Goal: Complete application form

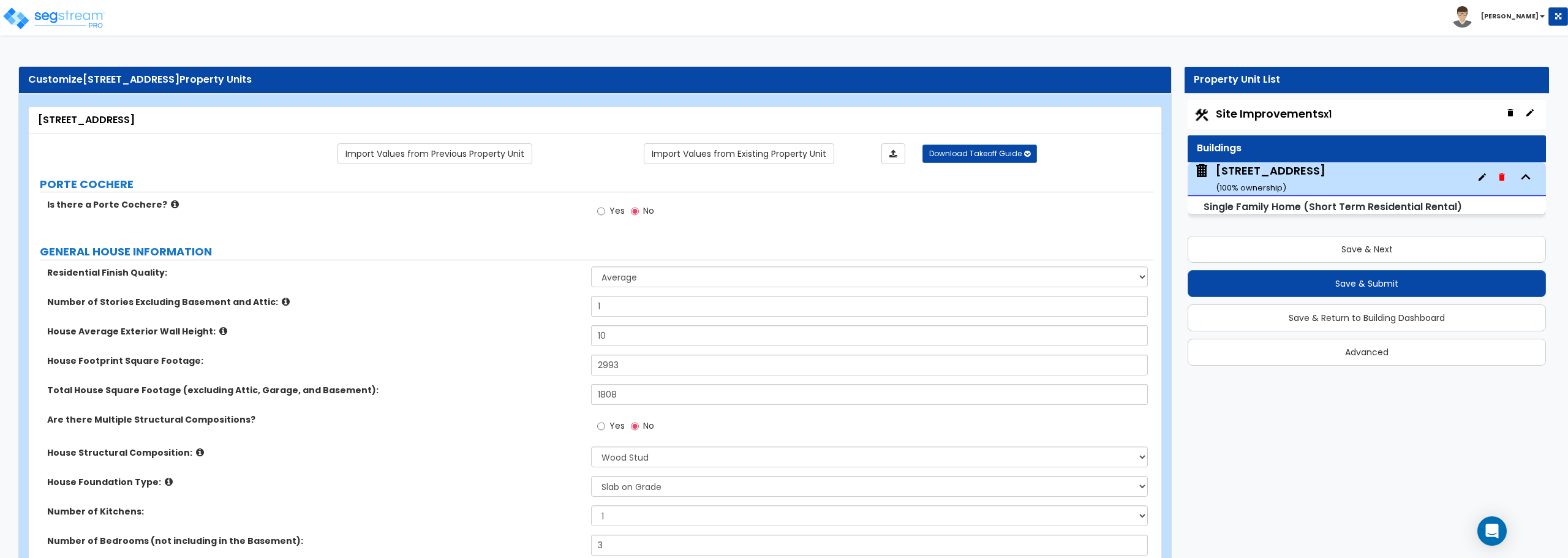
select select "1"
select select "7"
select select "3"
select select "2"
select select "1"
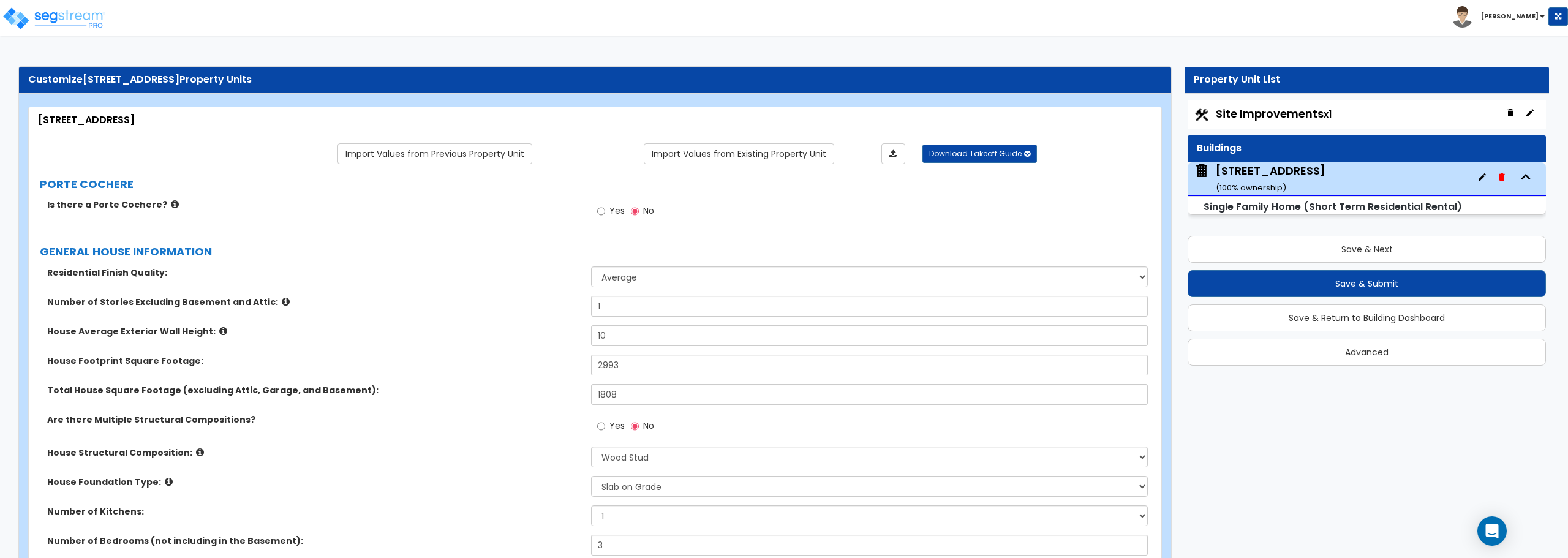
select select "2"
select select "11"
select select "3"
select select "1"
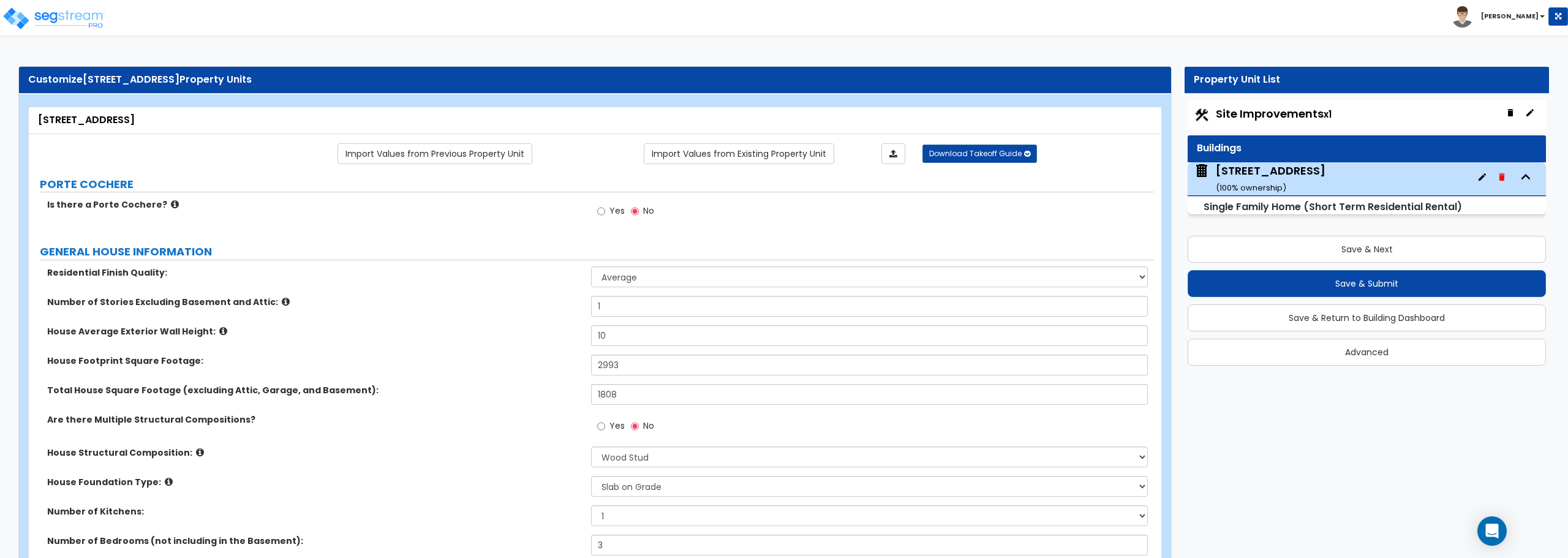
select select "4"
select select "1"
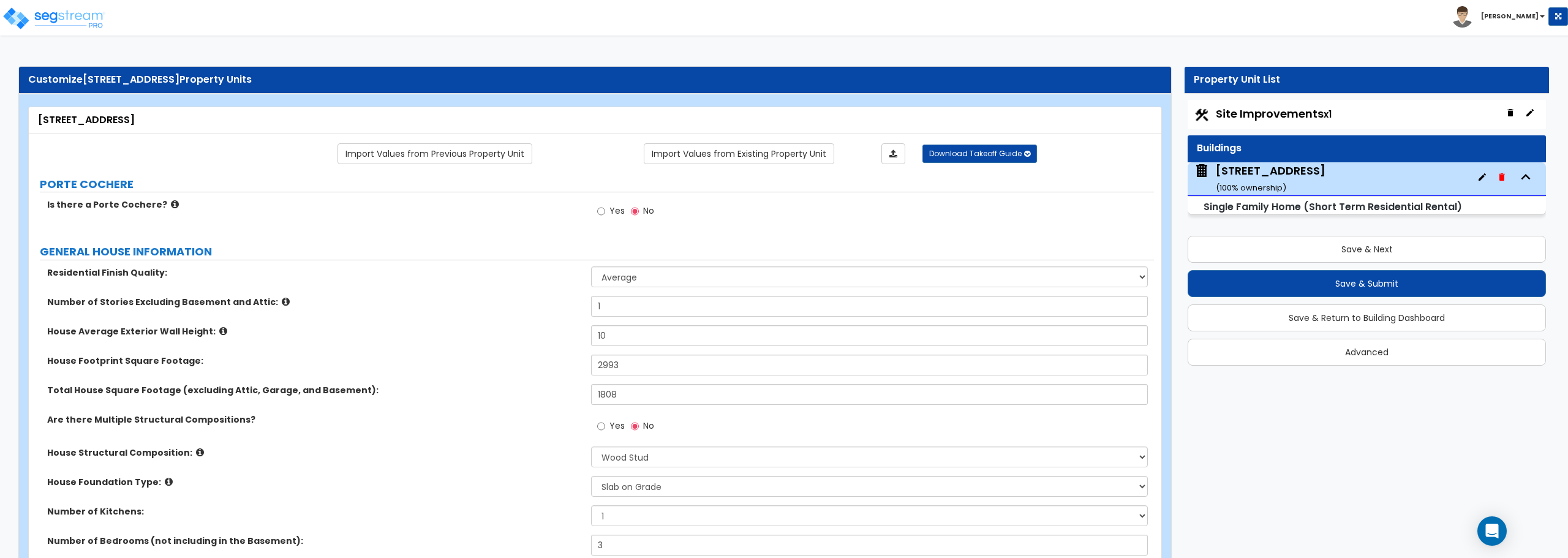
select select "2"
select select "1"
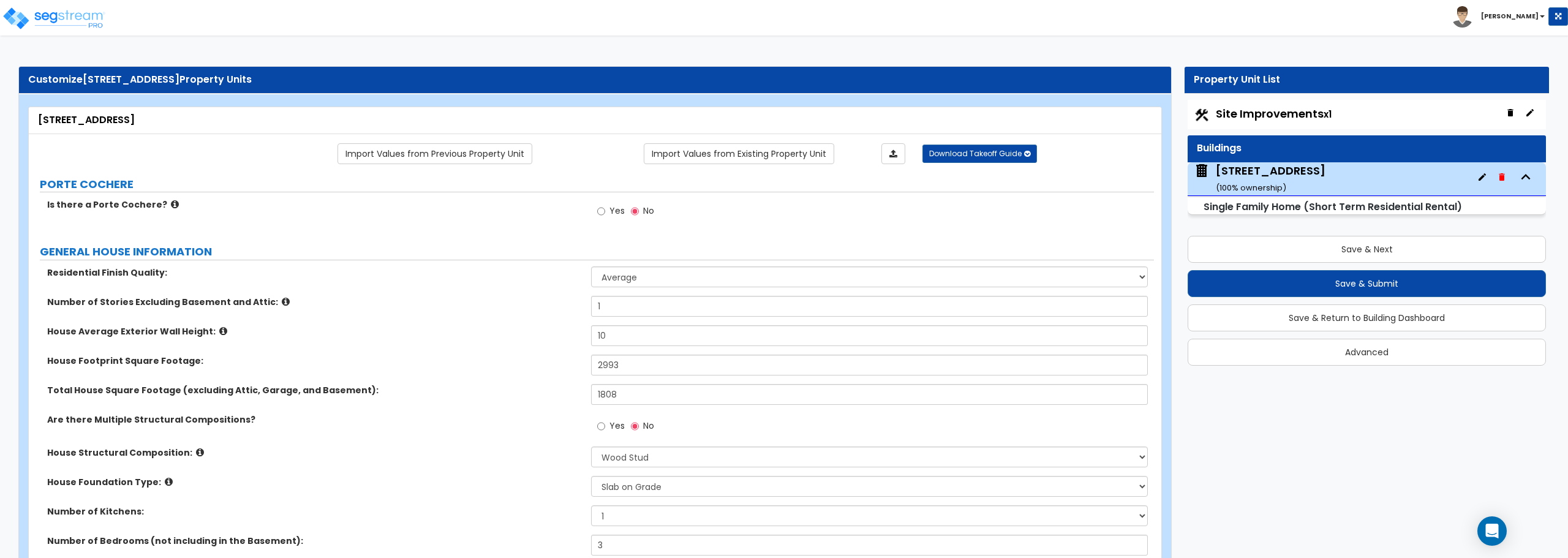
select select "1"
select select "2"
select select "1"
select select "4"
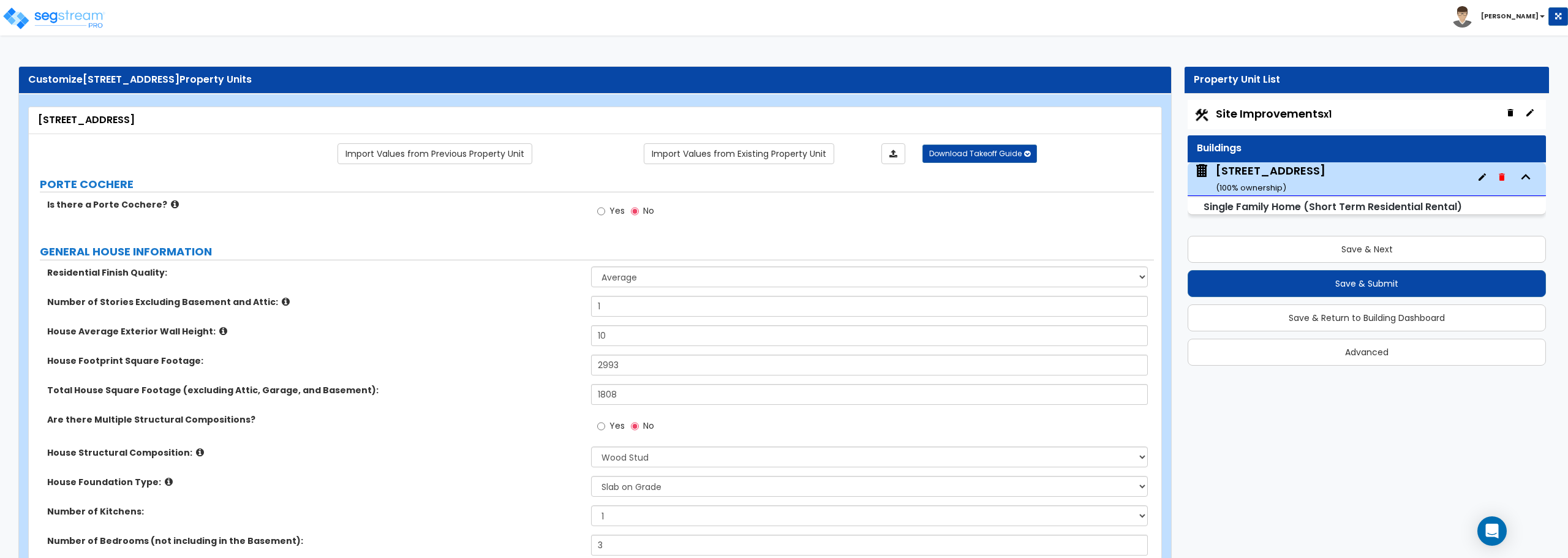
select select "3"
select select "2"
select select "3"
select select "5"
select select "1"
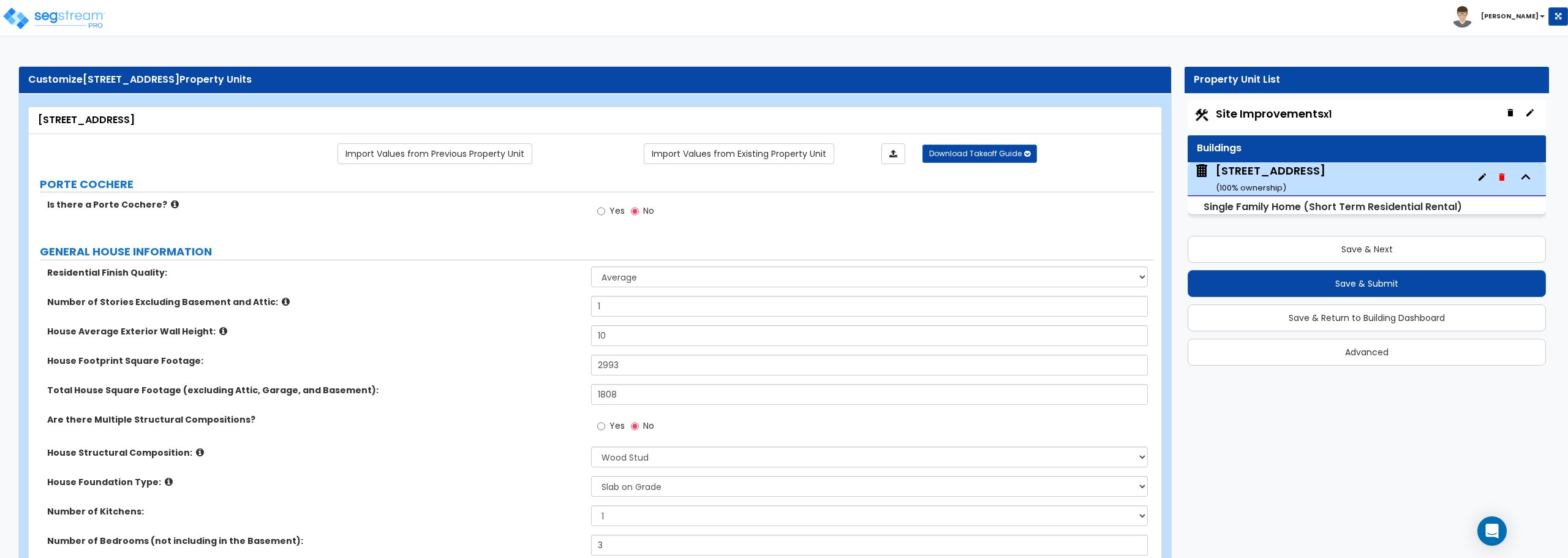
select select "1"
select select "2"
select select "1"
select select "2"
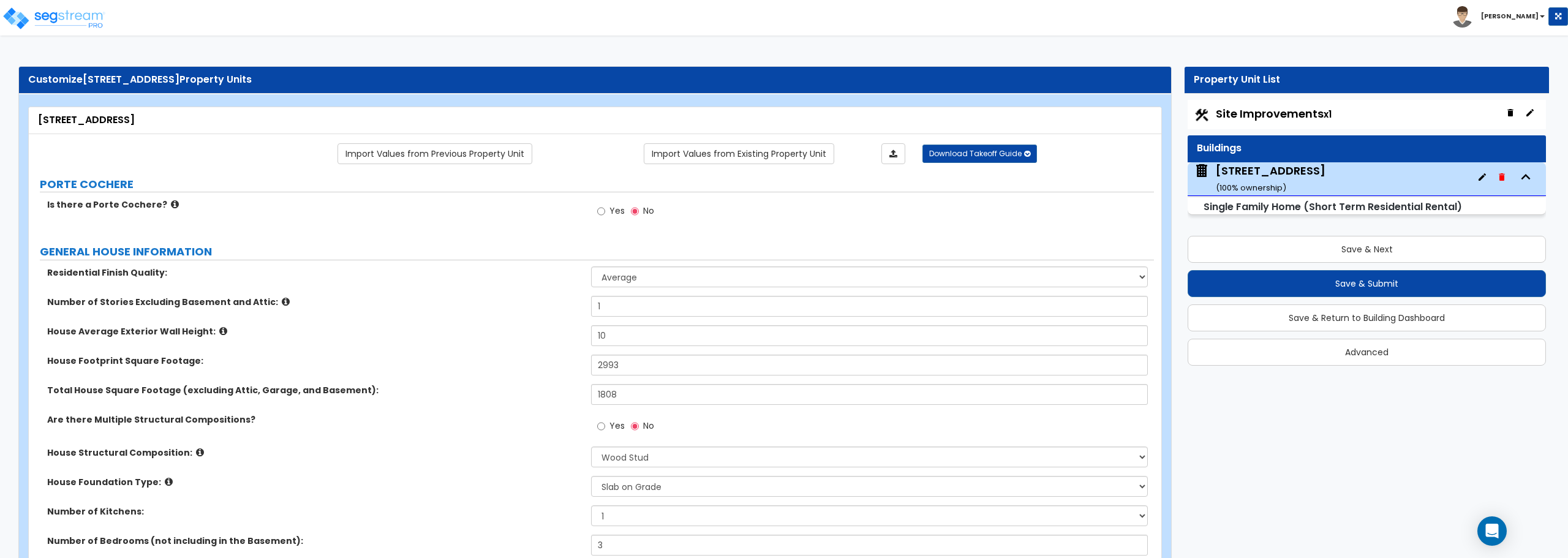
select select "1"
select select "3"
select select "5"
select select "1"
select select "5"
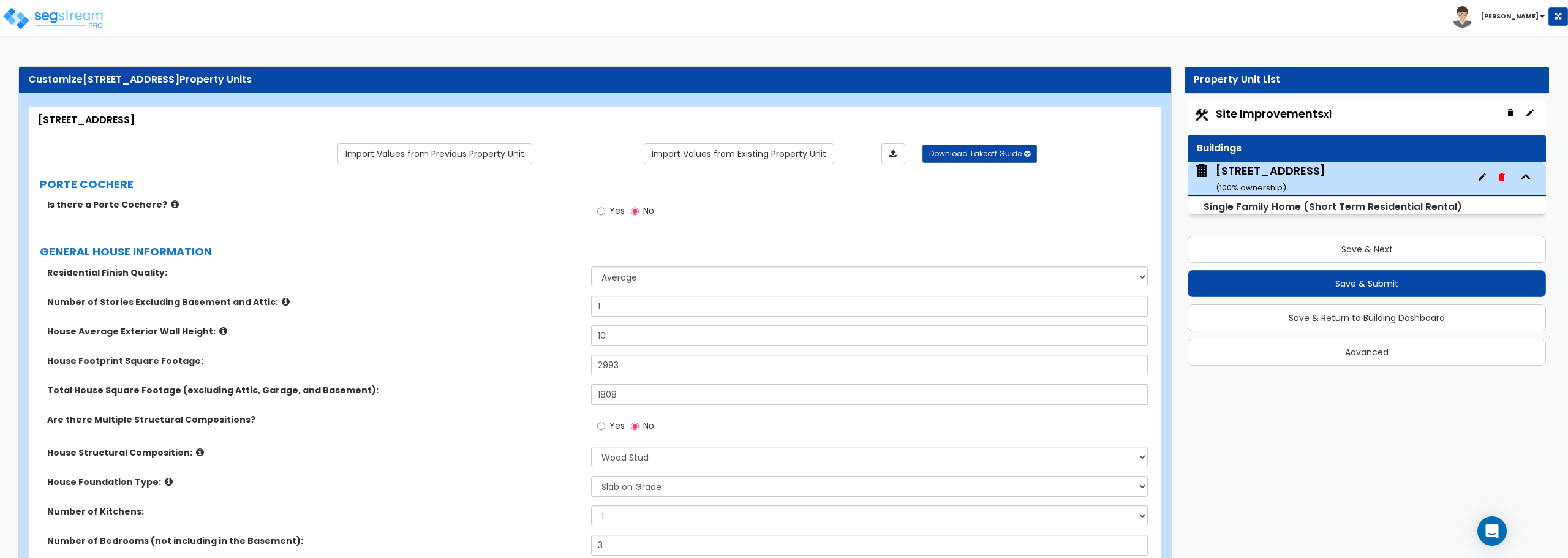
select select "1"
select select "2"
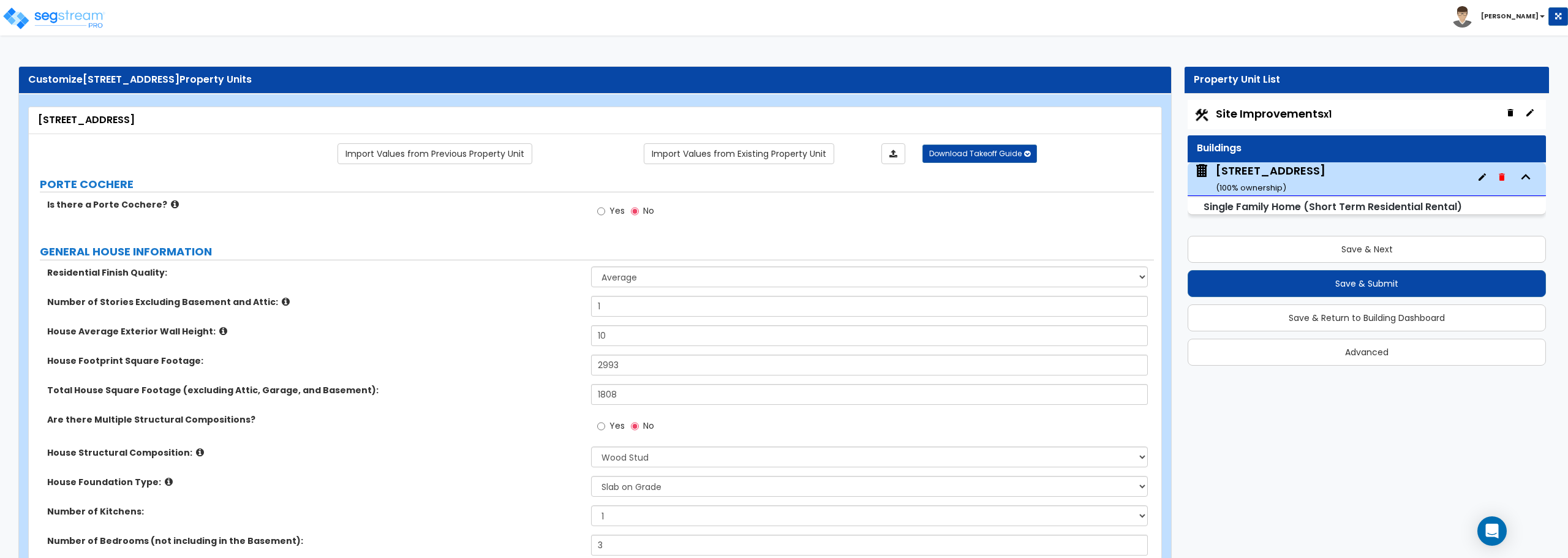
select select "2"
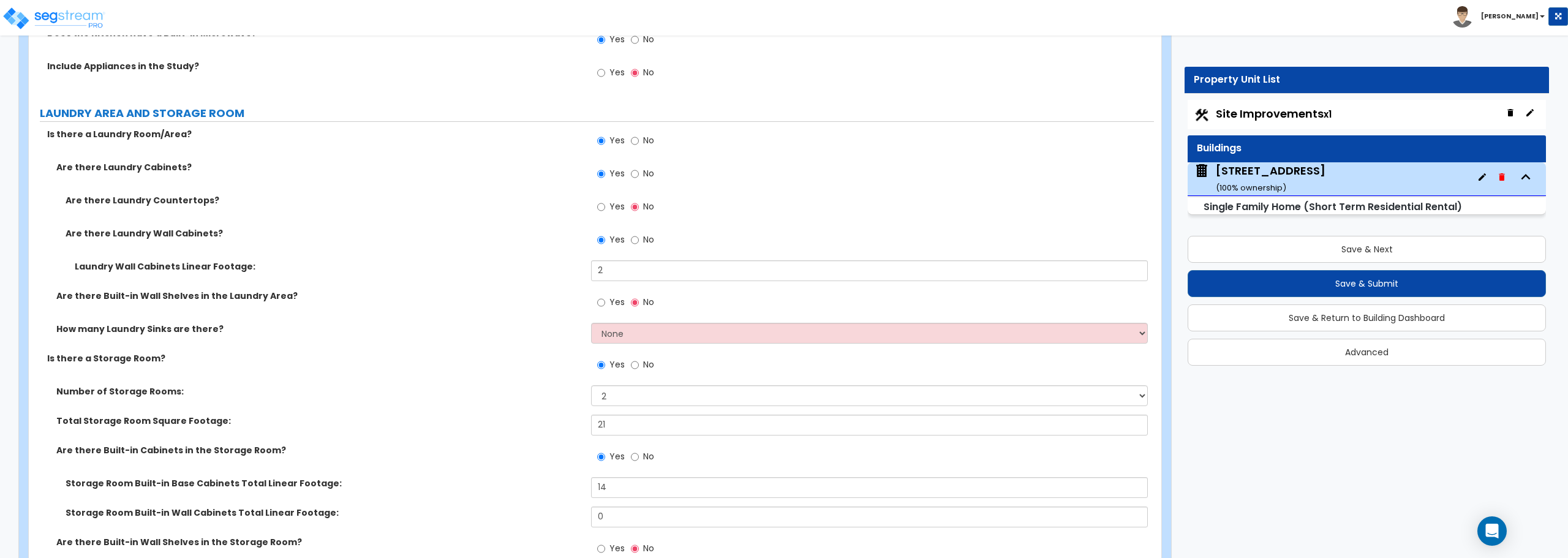
scroll to position [5122, 0]
click at [653, 338] on select "None 1 2 3" at bounding box center [869, 334] width 557 height 21
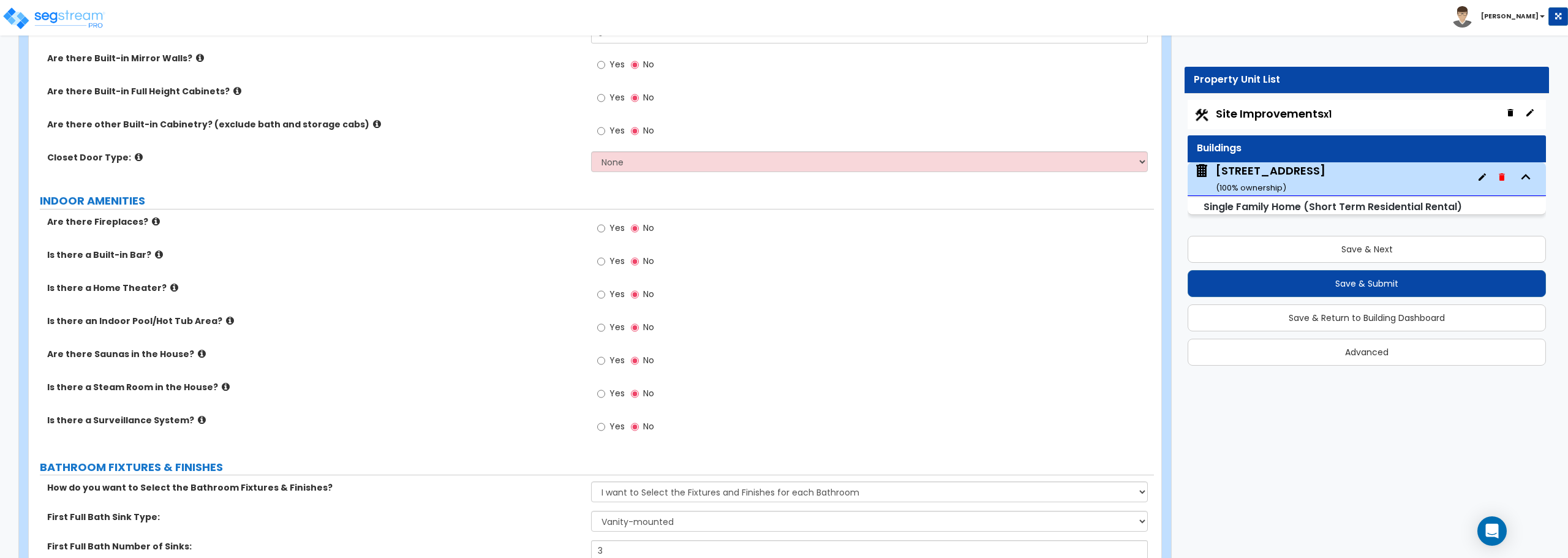
scroll to position [3774, 0]
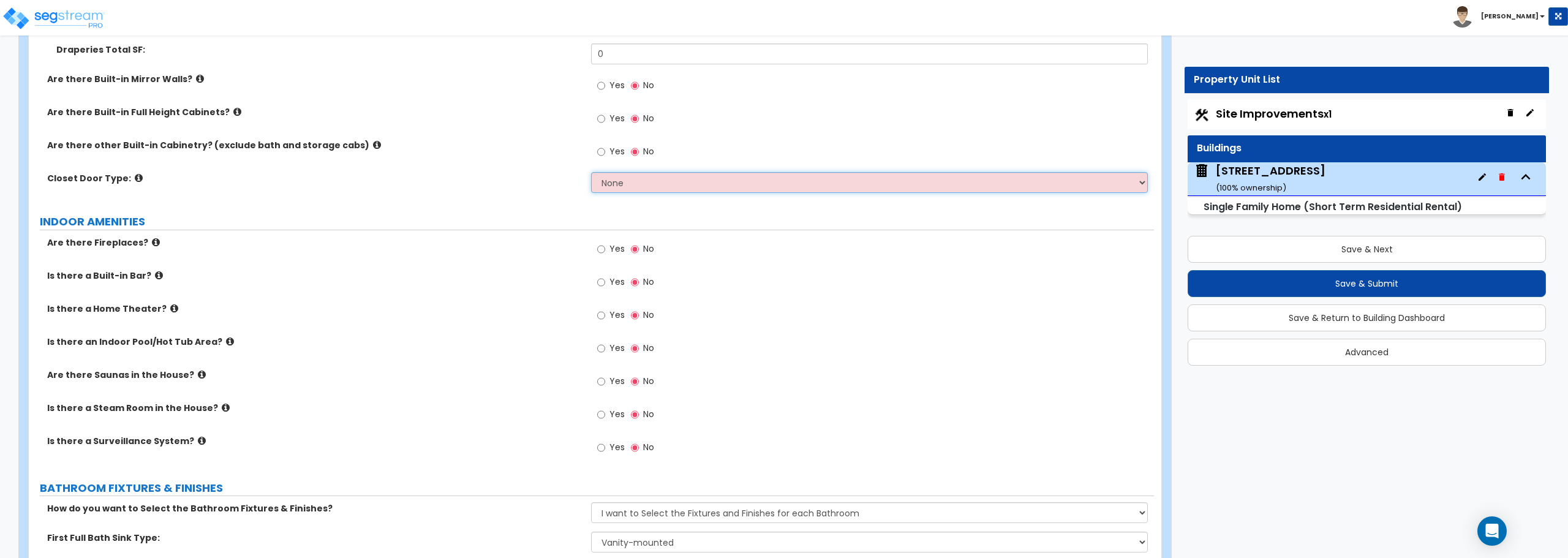
click at [636, 179] on select "None Bi-fold Louvered Doors Bi-fold Panel Doors Sliding Doors Hinged Wood Door" at bounding box center [869, 182] width 557 height 21
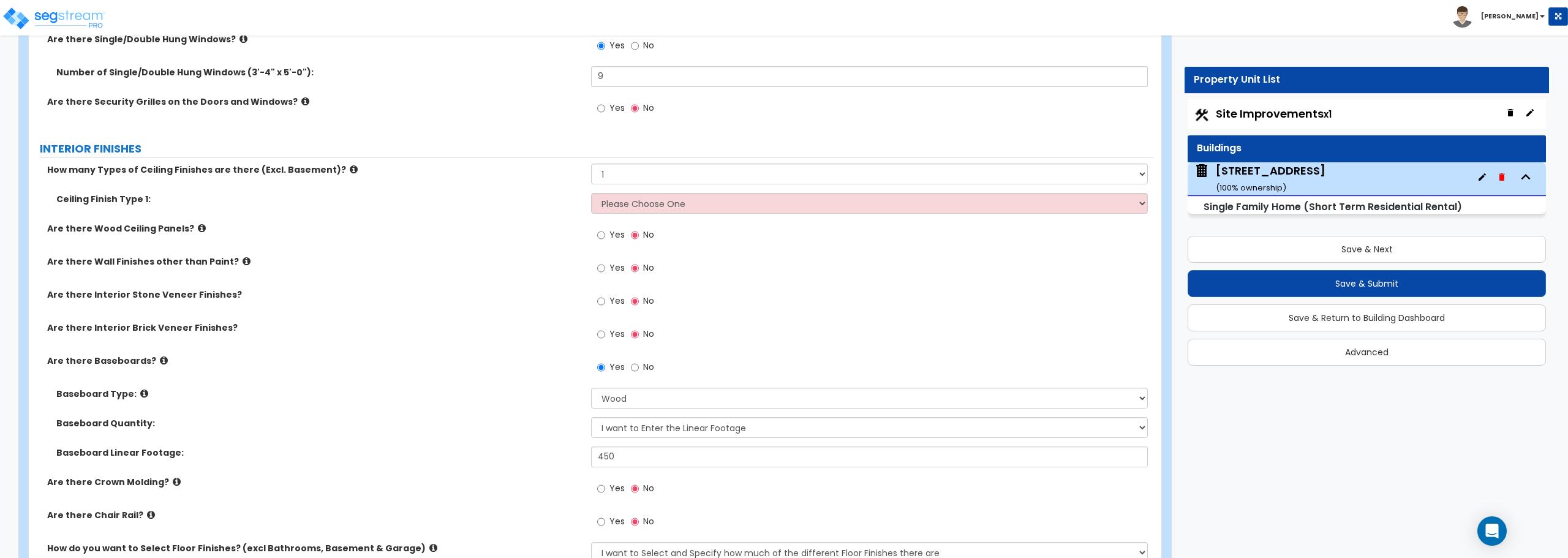
scroll to position [2450, 0]
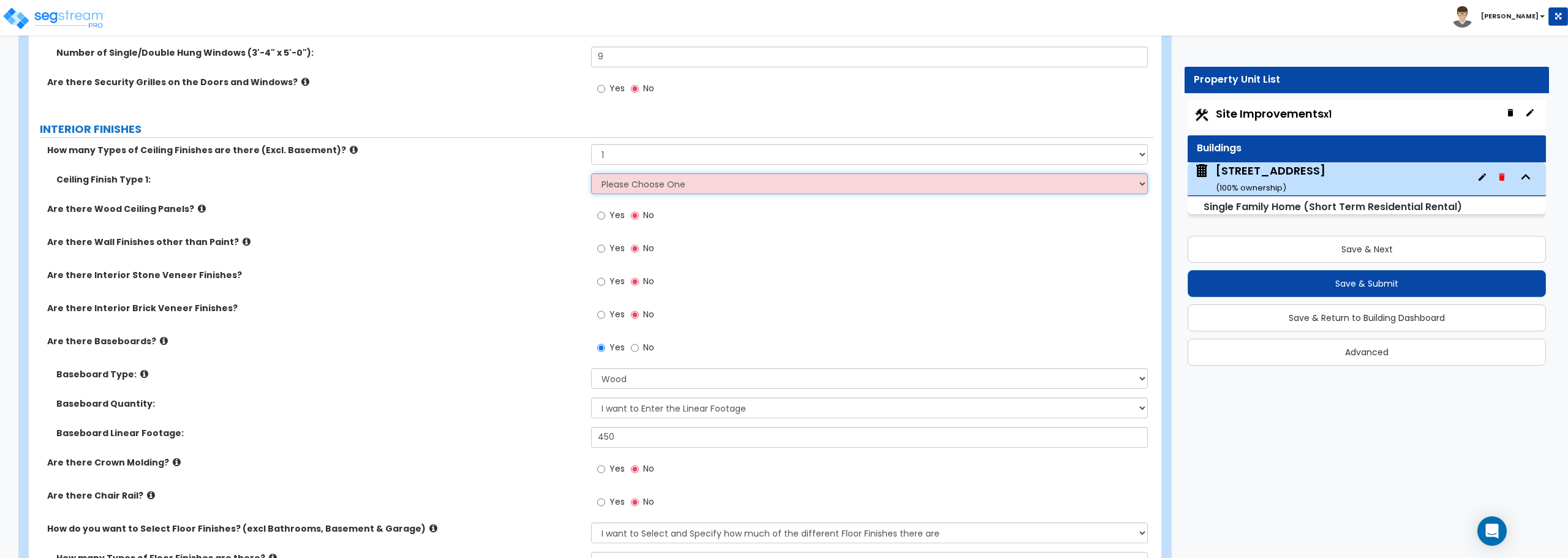
click at [640, 187] on select "Please Choose One Drop Ceiling Drywall Ceiling Open Ceiling" at bounding box center [869, 184] width 557 height 21
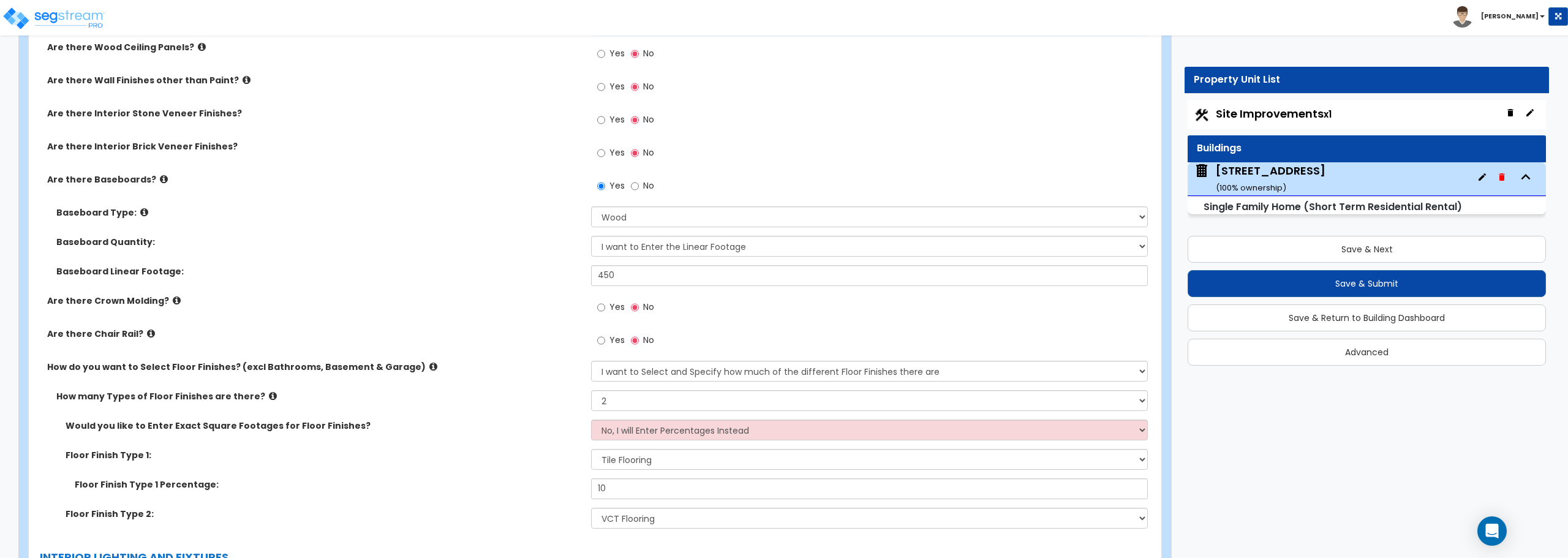
scroll to position [2634, 0]
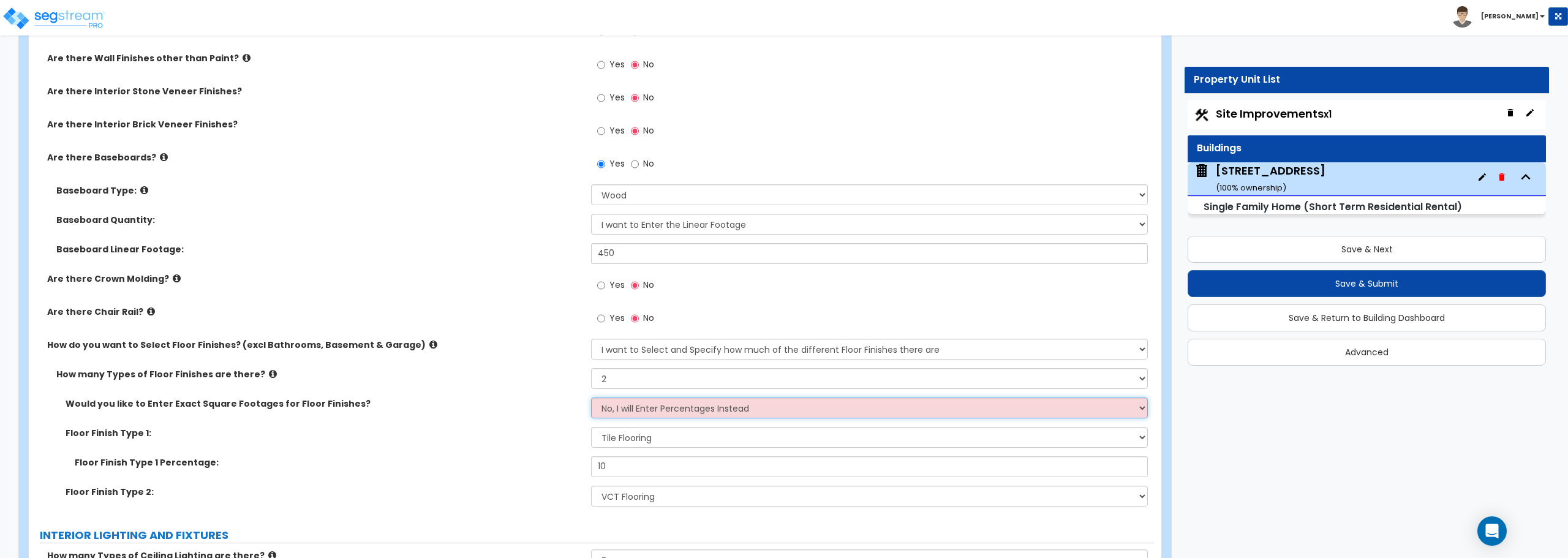
click at [681, 411] on select "No, I will Enter Percentages Instead Yes, I will Enter Exact Square Footages" at bounding box center [869, 407] width 557 height 21
click at [591, 397] on select "No, I will Enter Percentages Instead Yes, I will Enter Exact Square Footages" at bounding box center [869, 407] width 557 height 21
click at [679, 432] on select "None Tile Flooring Hardwood Flooring Resilient Laminate Flooring VCT Flooring S…" at bounding box center [869, 437] width 557 height 21
click at [486, 414] on div "Would you like to Enter Exact Square Footages for Floor Finishes? No, I will En…" at bounding box center [591, 412] width 1125 height 29
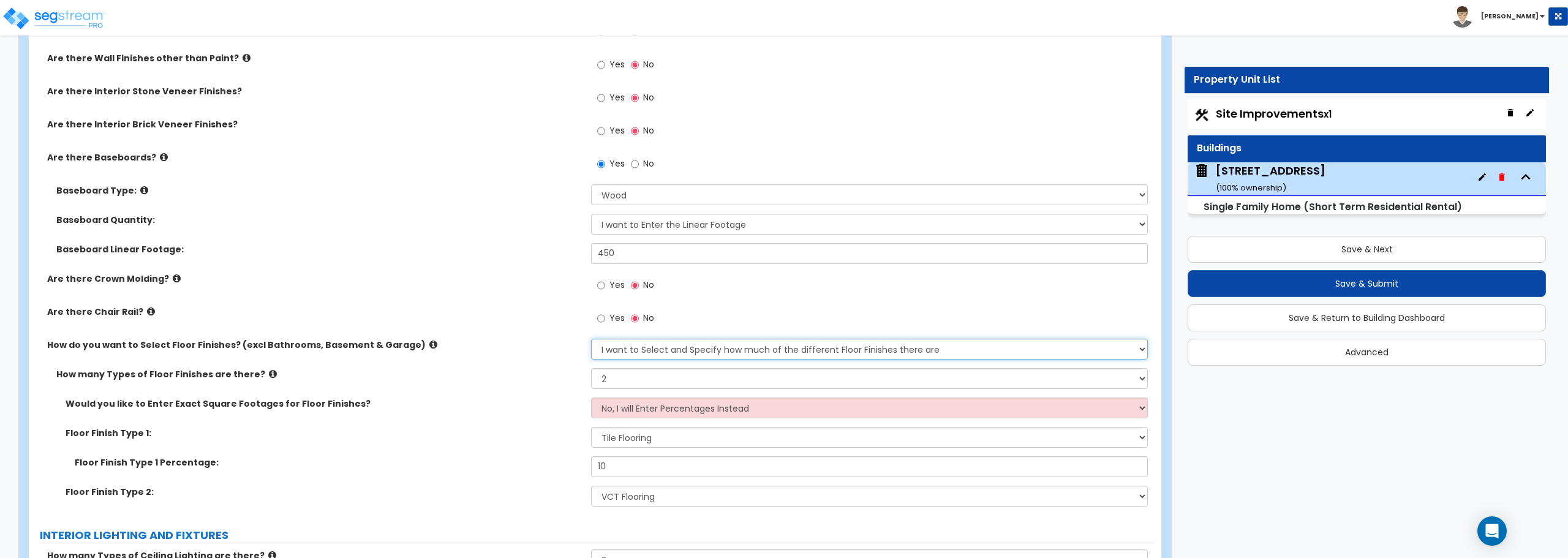
click at [650, 351] on select "Please Choose One I want to Select Floor Finishes for the Areas of the House I …" at bounding box center [869, 349] width 557 height 21
select select "1"
click at [591, 339] on select "Please Choose One I want to Select Floor Finishes for the Areas of the House I …" at bounding box center [869, 349] width 557 height 21
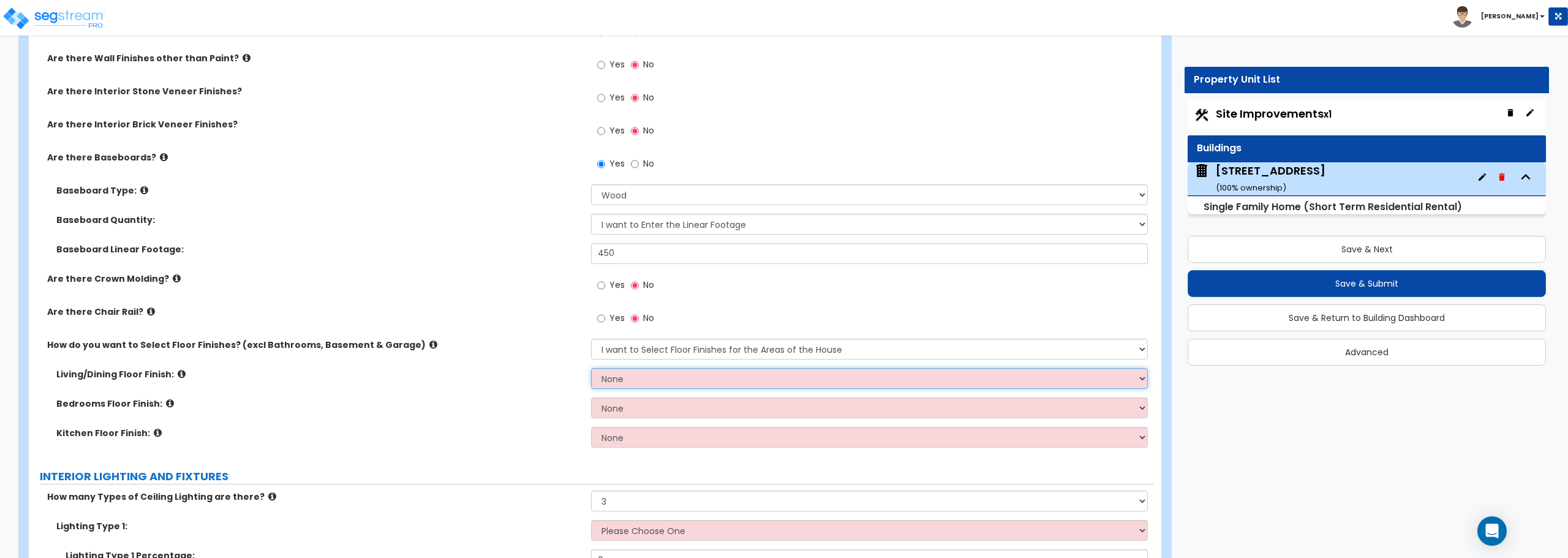
click at [644, 382] on select "None Tile Flooring Hardwood Flooring Resilient Laminate Flooring VCT Flooring S…" at bounding box center [869, 378] width 557 height 21
select select "1"
click at [591, 368] on select "None Tile Flooring Hardwood Flooring Resilient Laminate Flooring VCT Flooring S…" at bounding box center [869, 378] width 557 height 21
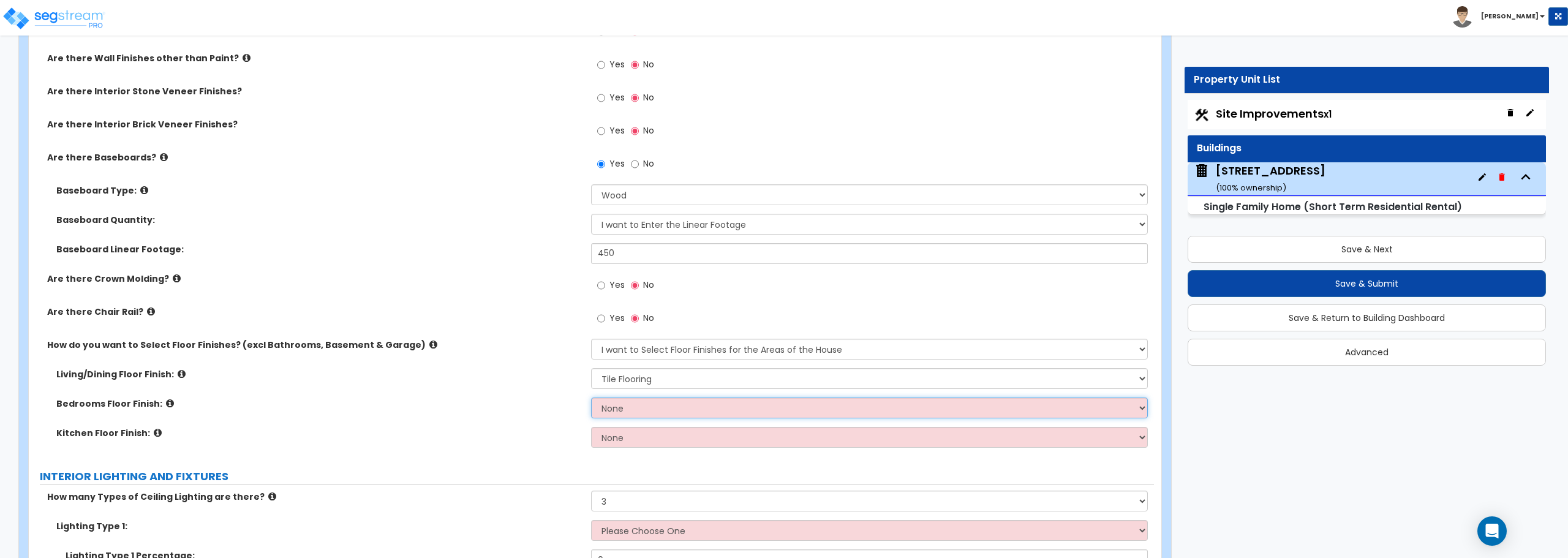
click at [647, 417] on select "None Tile Flooring Hardwood Flooring Resilient Laminate Flooring VCT Flooring S…" at bounding box center [869, 407] width 557 height 21
select select "1"
click at [591, 397] on select "None Tile Flooring Hardwood Flooring Resilient Laminate Flooring VCT Flooring S…" at bounding box center [869, 407] width 557 height 21
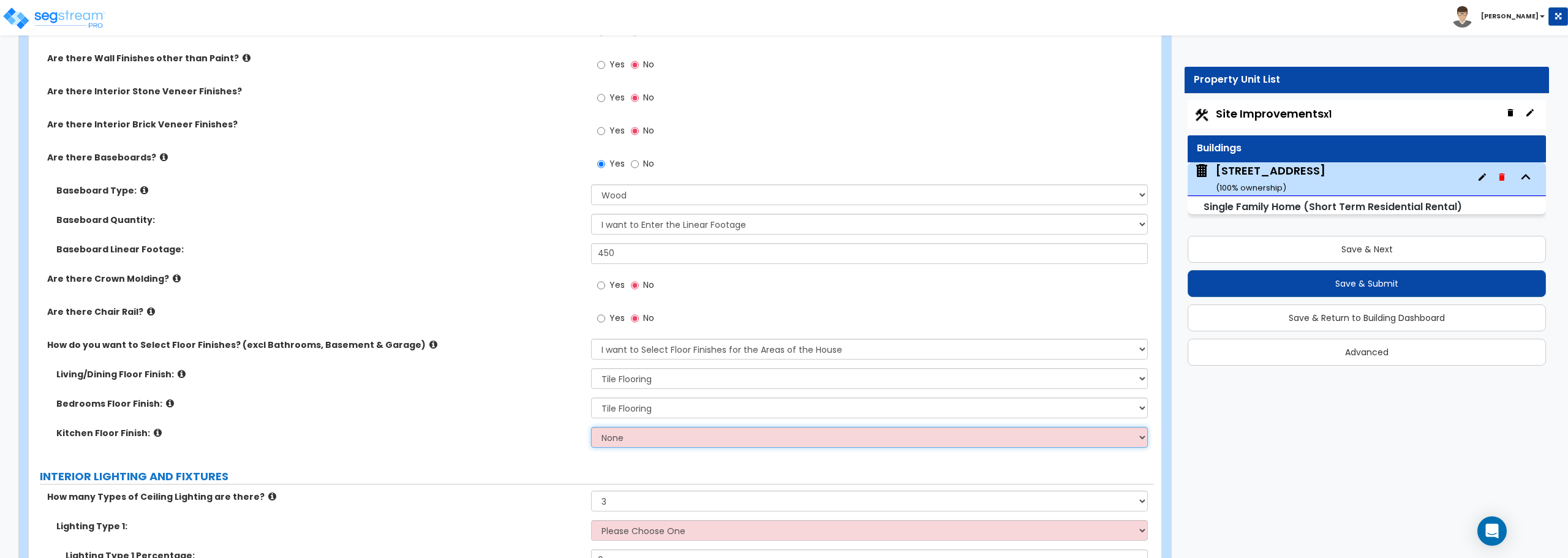
click at [628, 434] on select "None Tile Flooring Hardwood Flooring Resilient Laminate Flooring VCT Flooring S…" at bounding box center [869, 437] width 557 height 21
click at [591, 427] on select "None Tile Flooring Hardwood Flooring Resilient Laminate Flooring VCT Flooring S…" at bounding box center [869, 437] width 557 height 21
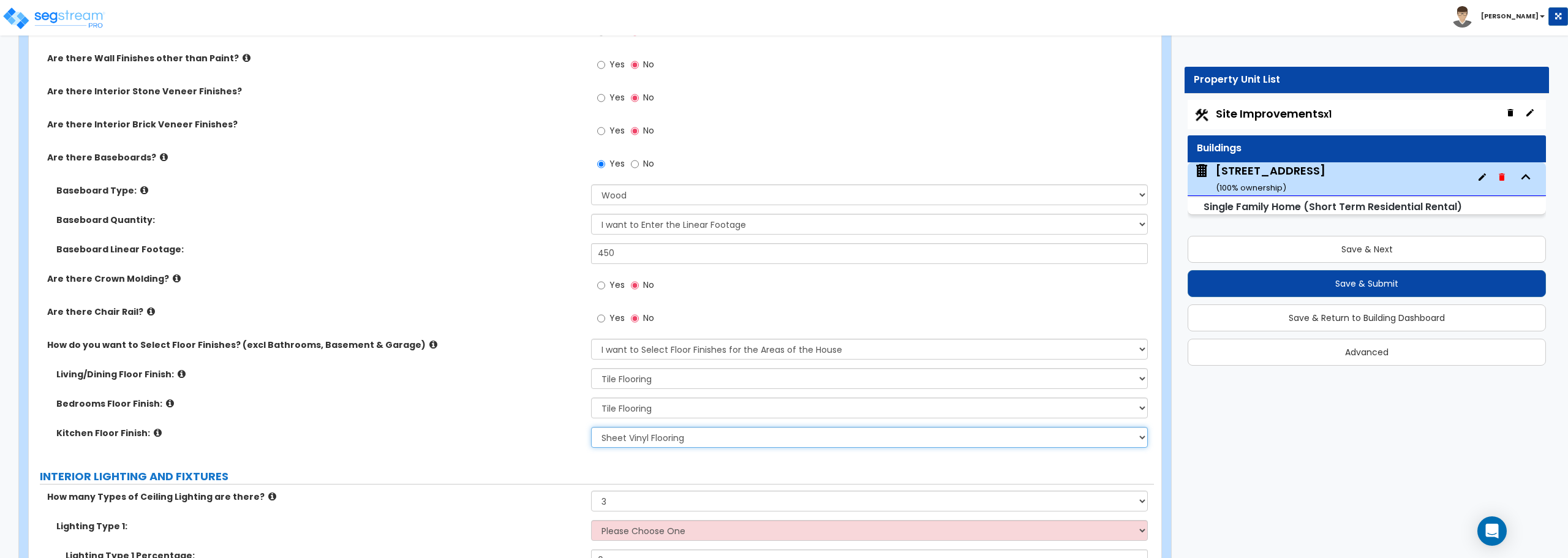
click at [665, 435] on select "None Tile Flooring Hardwood Flooring Resilient Laminate Flooring VCT Flooring S…" at bounding box center [869, 437] width 557 height 21
select select "1"
click at [591, 427] on select "None Tile Flooring Hardwood Flooring Resilient Laminate Flooring VCT Flooring S…" at bounding box center [869, 437] width 557 height 21
click at [663, 410] on select "None Tile Flooring Hardwood Flooring Resilient Laminate Flooring VCT Flooring S…" at bounding box center [869, 407] width 557 height 21
select select "7"
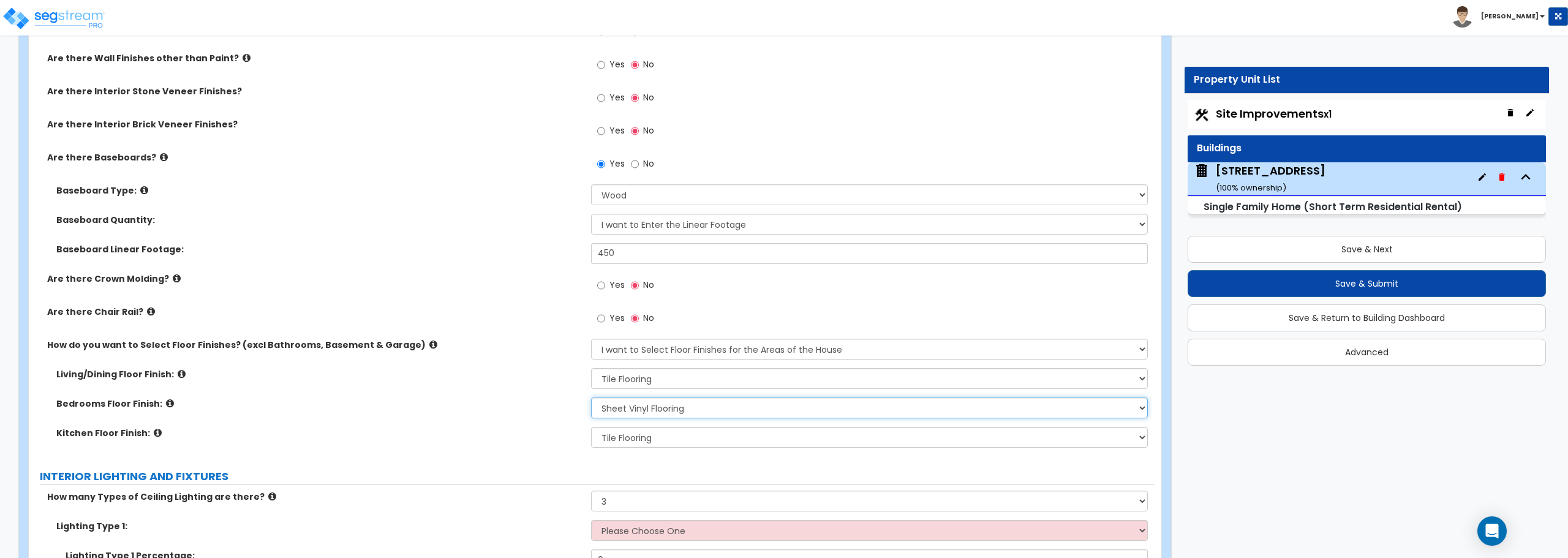
click at [591, 397] on select "None Tile Flooring Hardwood Flooring Resilient Laminate Flooring VCT Flooring S…" at bounding box center [869, 407] width 557 height 21
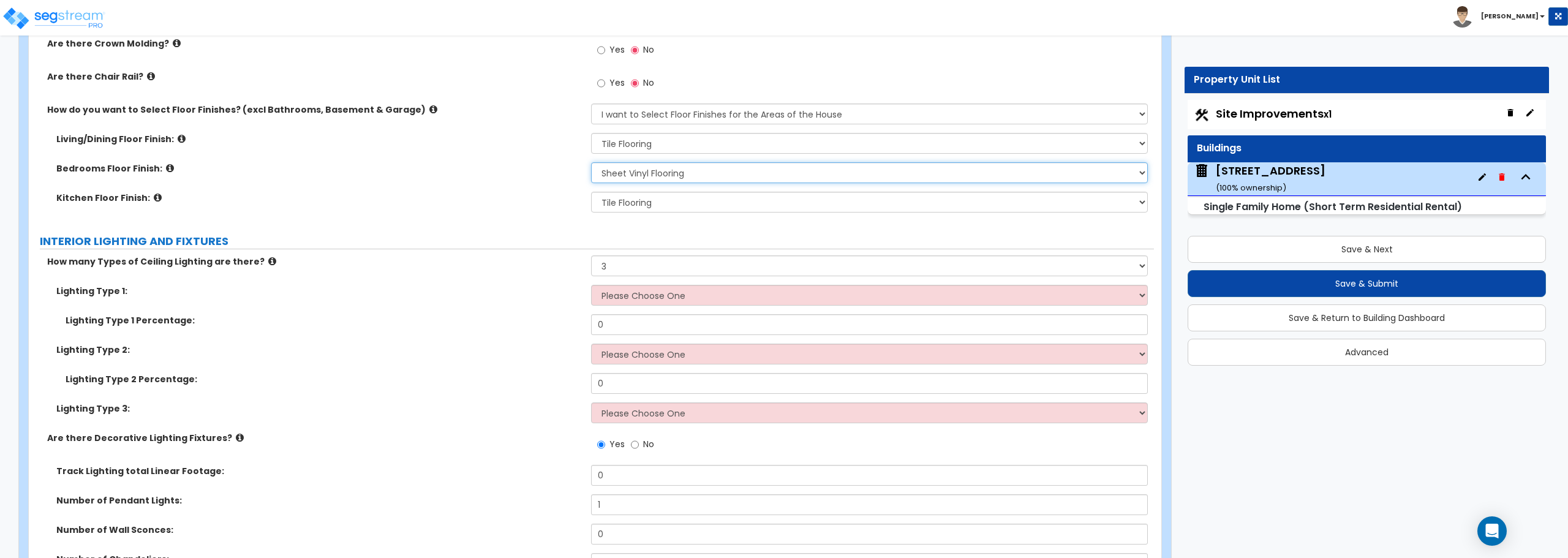
scroll to position [2879, 0]
